Goal: Transaction & Acquisition: Purchase product/service

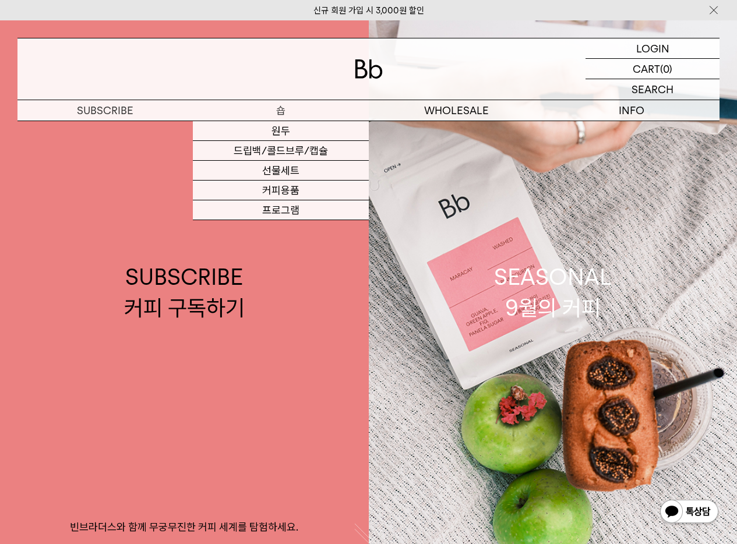
click at [314, 118] on p "숍" at bounding box center [280, 110] width 175 height 20
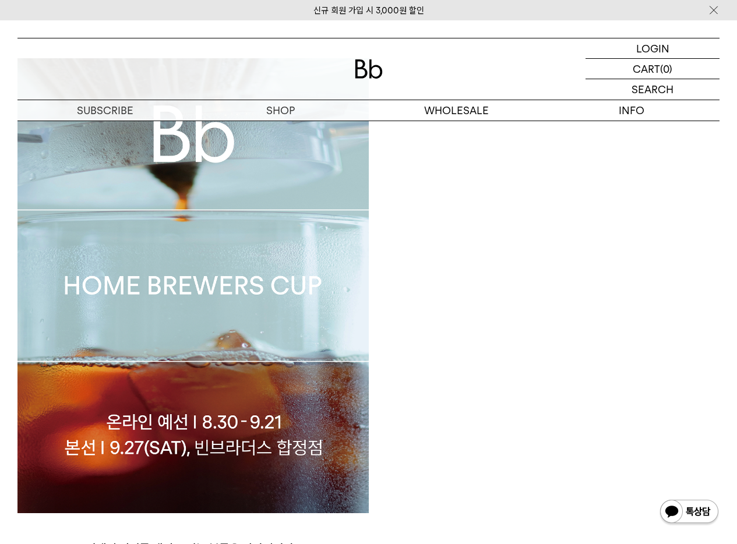
scroll to position [695, 0]
